Goal: Obtain resource: Download file/media

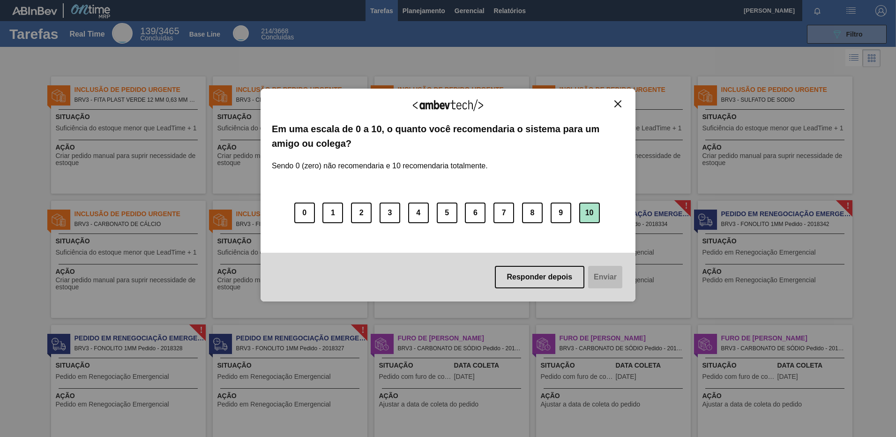
click at [591, 208] on button "10" at bounding box center [589, 212] width 21 height 21
click at [607, 283] on button "Enviar" at bounding box center [604, 277] width 36 height 22
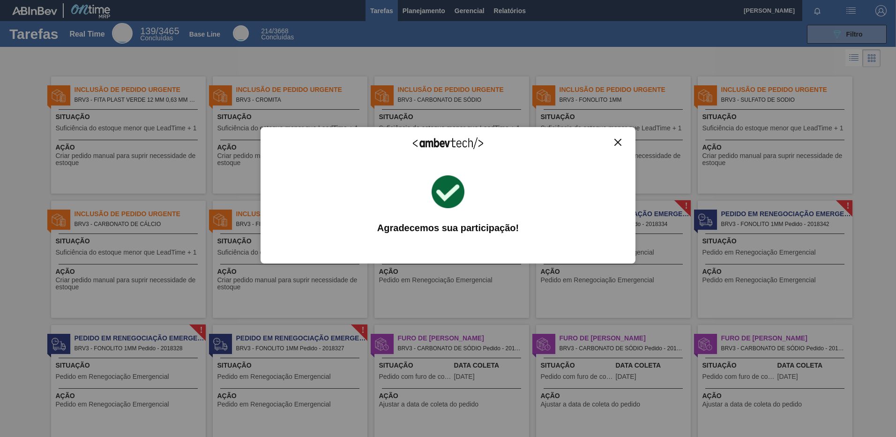
click at [618, 142] on img "Close" at bounding box center [617, 142] width 7 height 7
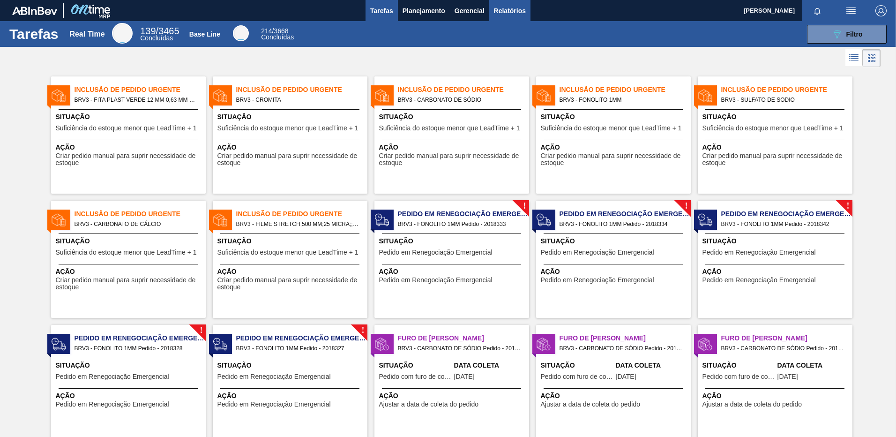
click at [509, 7] on span "Relatórios" at bounding box center [510, 10] width 32 height 11
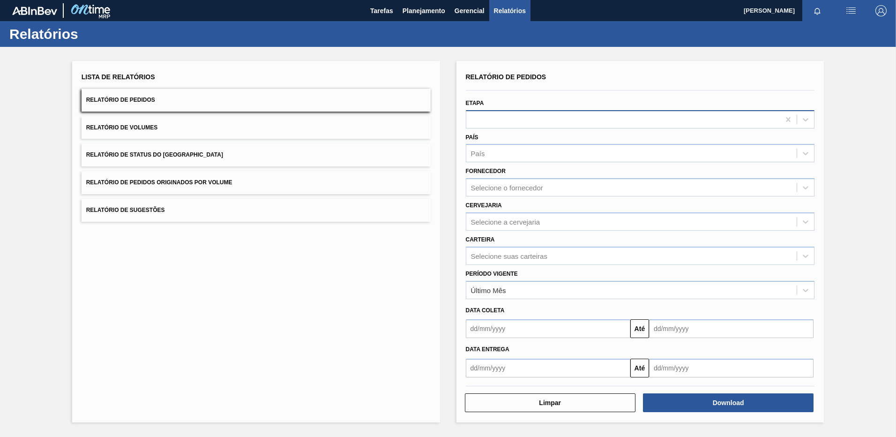
click at [514, 118] on div at bounding box center [623, 119] width 314 height 14
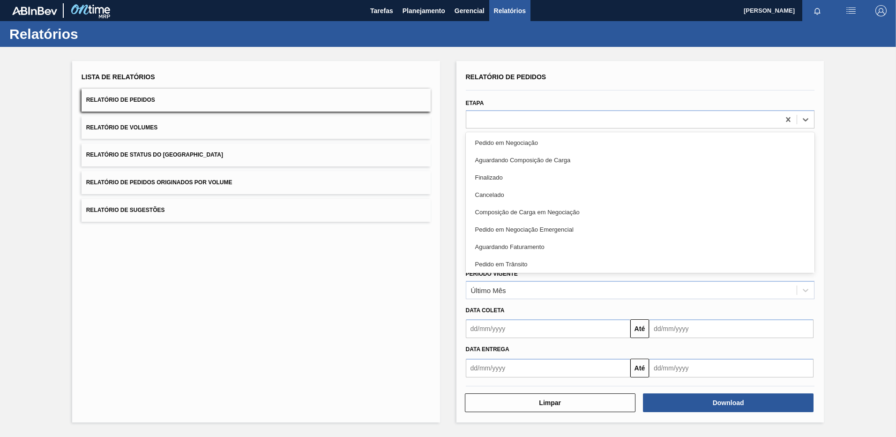
click at [538, 97] on div "Etapa option Pedido em Negociação focused, 1 of 20. 20 results available. Use U…" at bounding box center [640, 113] width 349 height 32
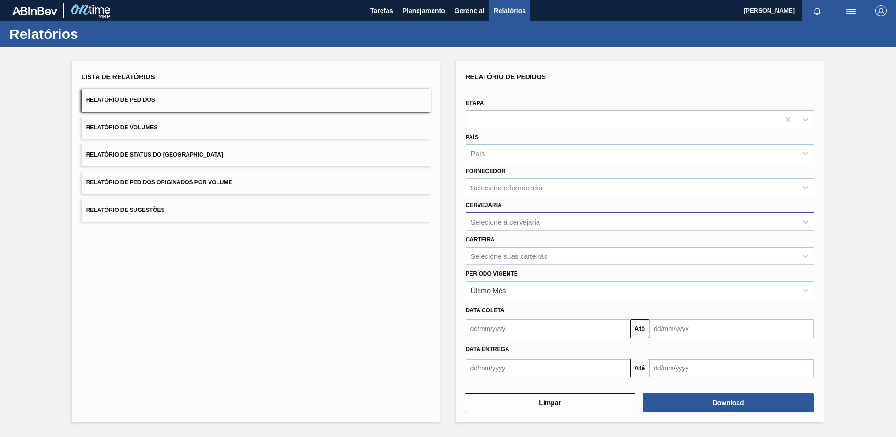
click at [533, 220] on div "Selecione a cervejaria" at bounding box center [505, 221] width 69 height 8
click at [515, 221] on div "Selecione a cervejaria" at bounding box center [505, 221] width 69 height 8
click at [515, 223] on div "Selecione a cervejaria" at bounding box center [505, 221] width 69 height 8
click at [510, 224] on div "Selecione a cervejaria" at bounding box center [505, 221] width 69 height 8
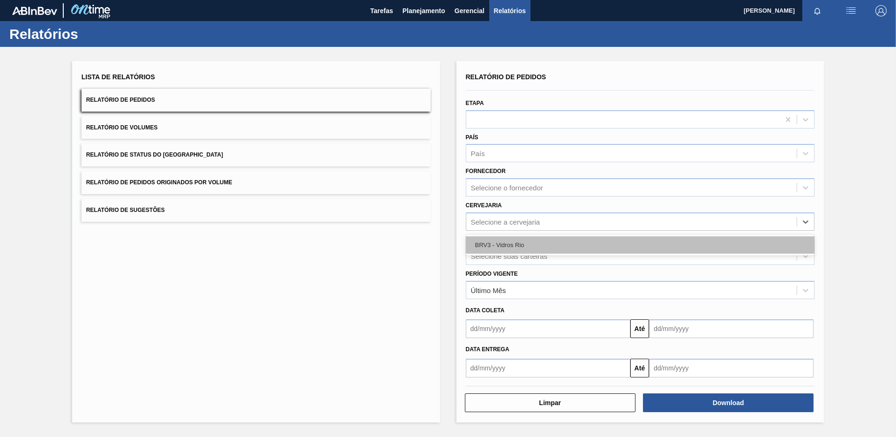
click at [506, 242] on div "BRV3 - Vidros Rio" at bounding box center [640, 244] width 349 height 17
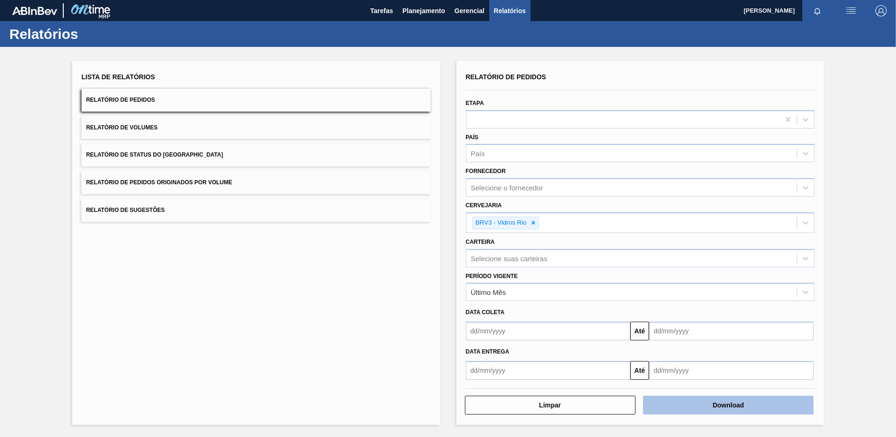
click at [674, 397] on button "Download" at bounding box center [728, 405] width 171 height 19
click at [534, 223] on icon at bounding box center [532, 222] width 3 height 3
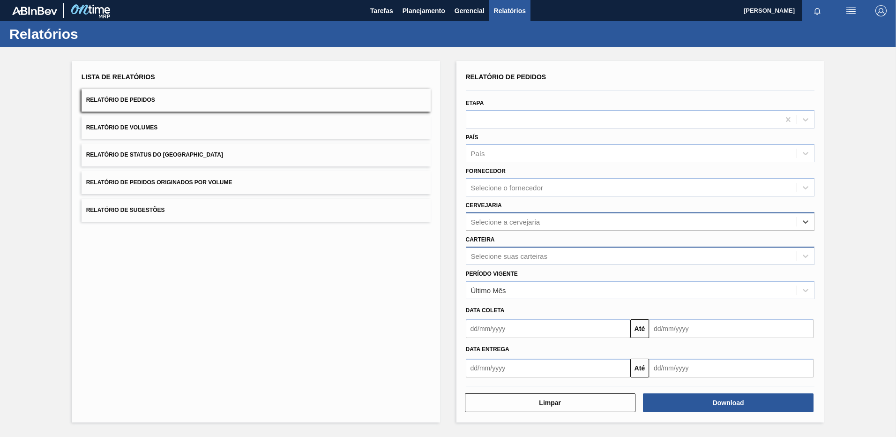
click at [532, 259] on div "Selecione suas carteiras" at bounding box center [509, 256] width 76 height 8
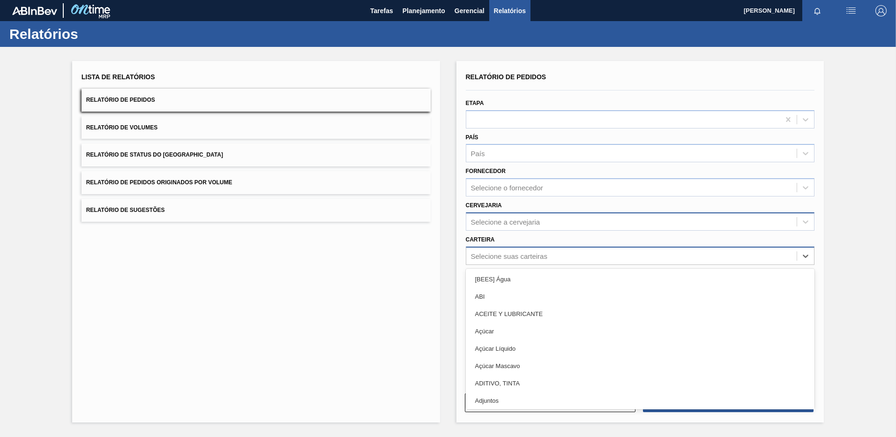
click at [532, 259] on div "Selecione suas carteiras" at bounding box center [509, 256] width 76 height 8
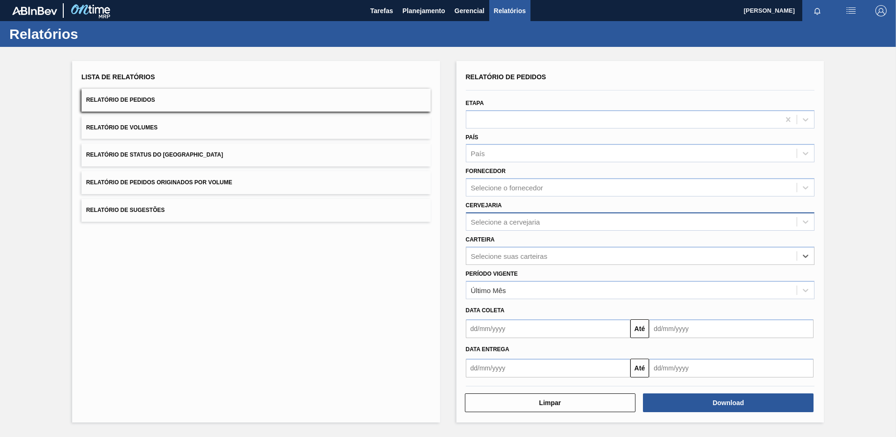
click at [533, 219] on div "Selecione a cervejaria" at bounding box center [505, 221] width 69 height 8
click at [533, 181] on div "Selecione o fornecedor" at bounding box center [631, 188] width 331 height 14
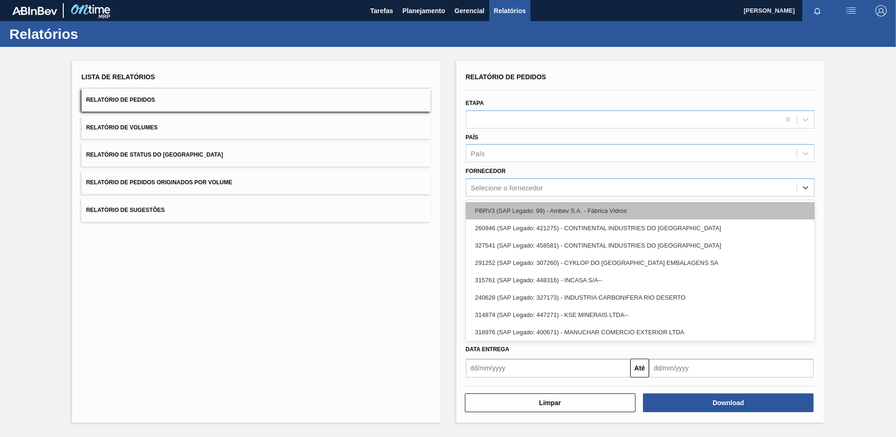
click at [555, 205] on div "PBRV3 (SAP Legado: 99) - Ambev S.A. - Fábrica Vidros" at bounding box center [640, 210] width 349 height 17
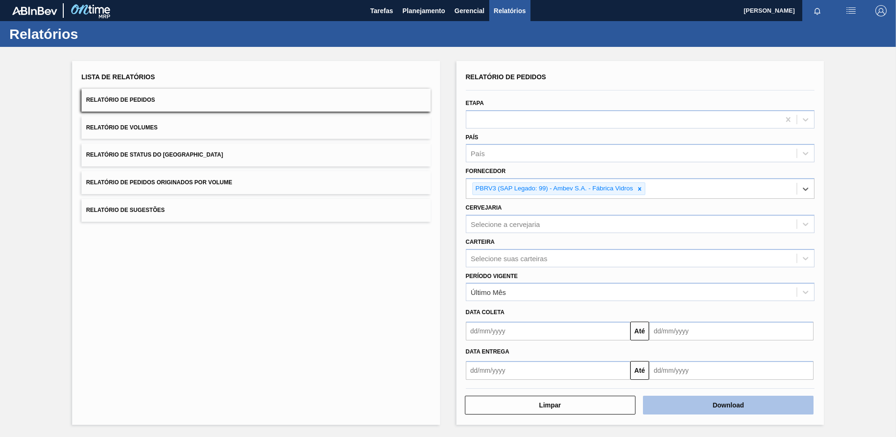
click at [734, 405] on button "Download" at bounding box center [728, 405] width 171 height 19
